Goal: Task Accomplishment & Management: Use online tool/utility

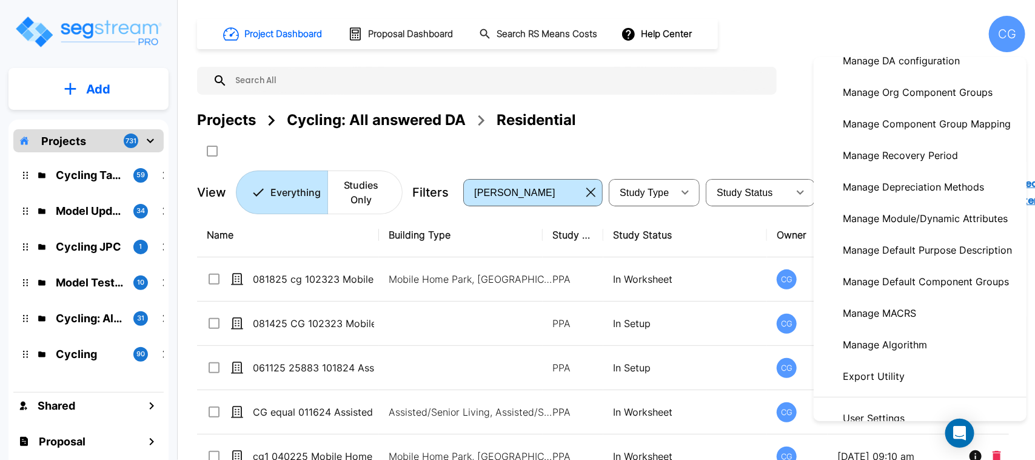
scroll to position [252, 0]
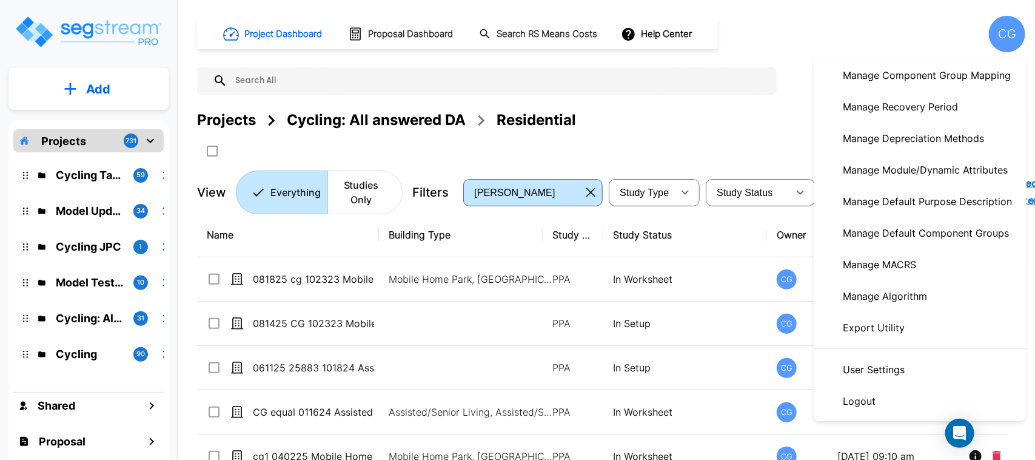
click at [914, 169] on p "Manage Module/Dynamic Attributes" at bounding box center [925, 170] width 175 height 24
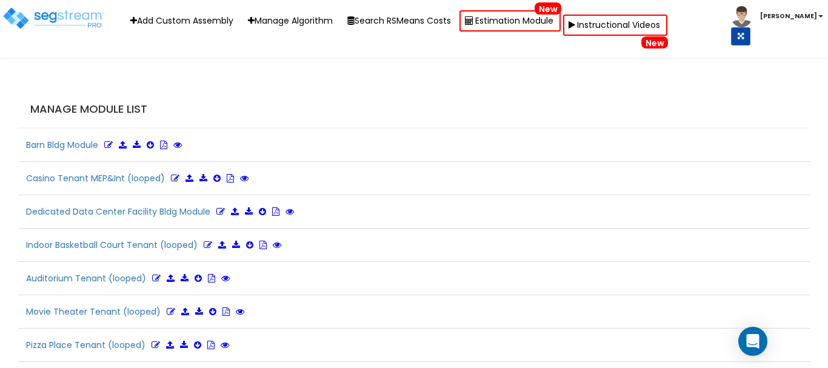
scroll to position [2729, 0]
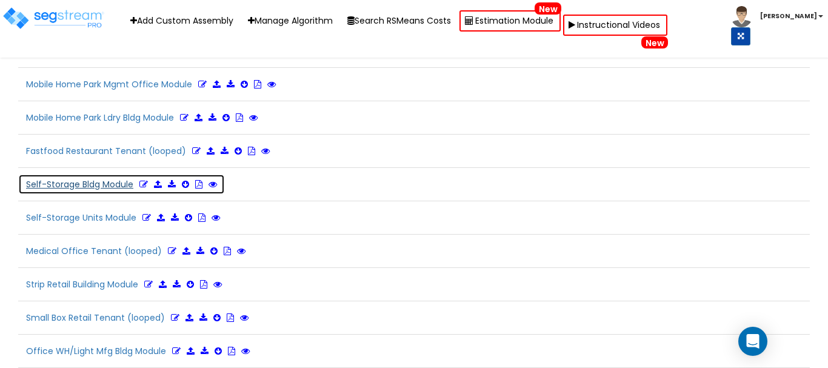
click at [146, 183] on icon at bounding box center [143, 184] width 8 height 8
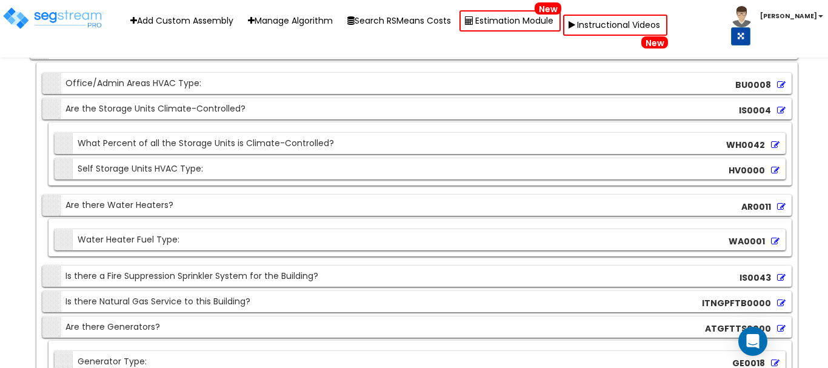
scroll to position [11344, 0]
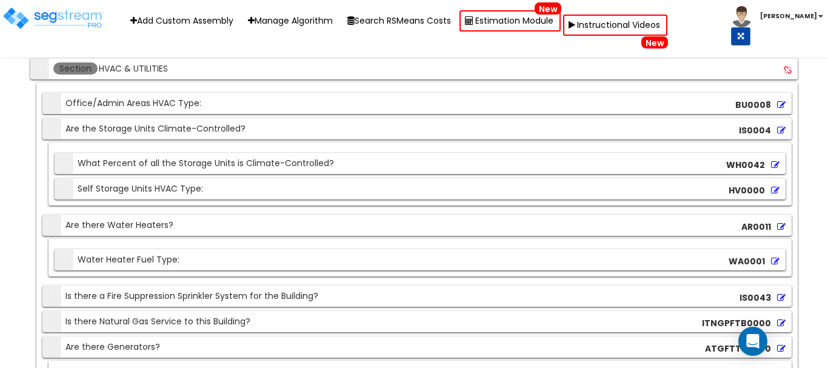
click at [775, 189] on icon at bounding box center [775, 190] width 8 height 8
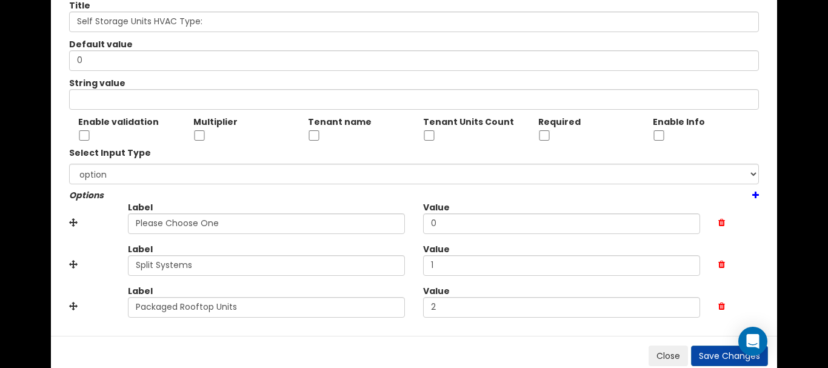
scroll to position [89, 0]
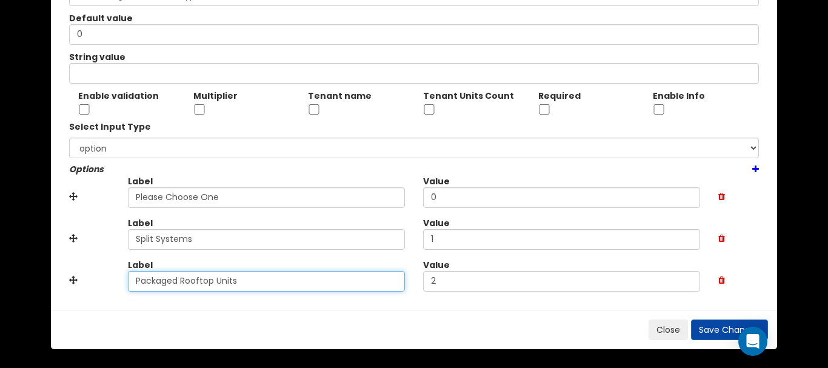
drag, startPoint x: 250, startPoint y: 284, endPoint x: 80, endPoint y: 280, distance: 170.5
click at [80, 280] on div "Label Packaged Rooftop Units Value 2" at bounding box center [414, 280] width 708 height 42
